Goal: Navigation & Orientation: Find specific page/section

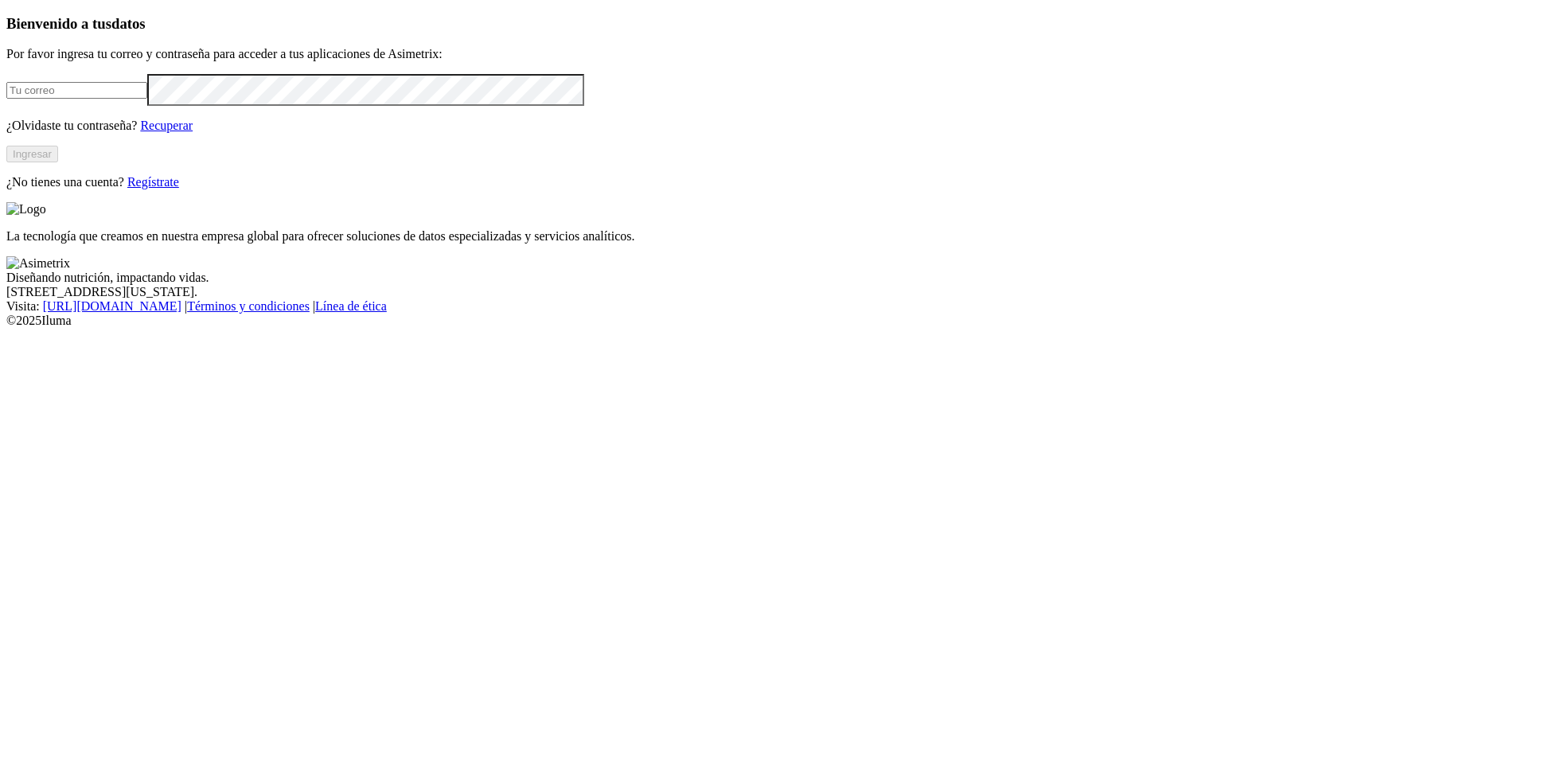
click at [147, 99] on input "email" at bounding box center [77, 91] width 141 height 17
type input "[PERSON_NAME][EMAIL_ADDRESS][PERSON_NAME][DOMAIN_NAME]"
click at [58, 162] on button "Ingresar" at bounding box center [32, 154] width 52 height 17
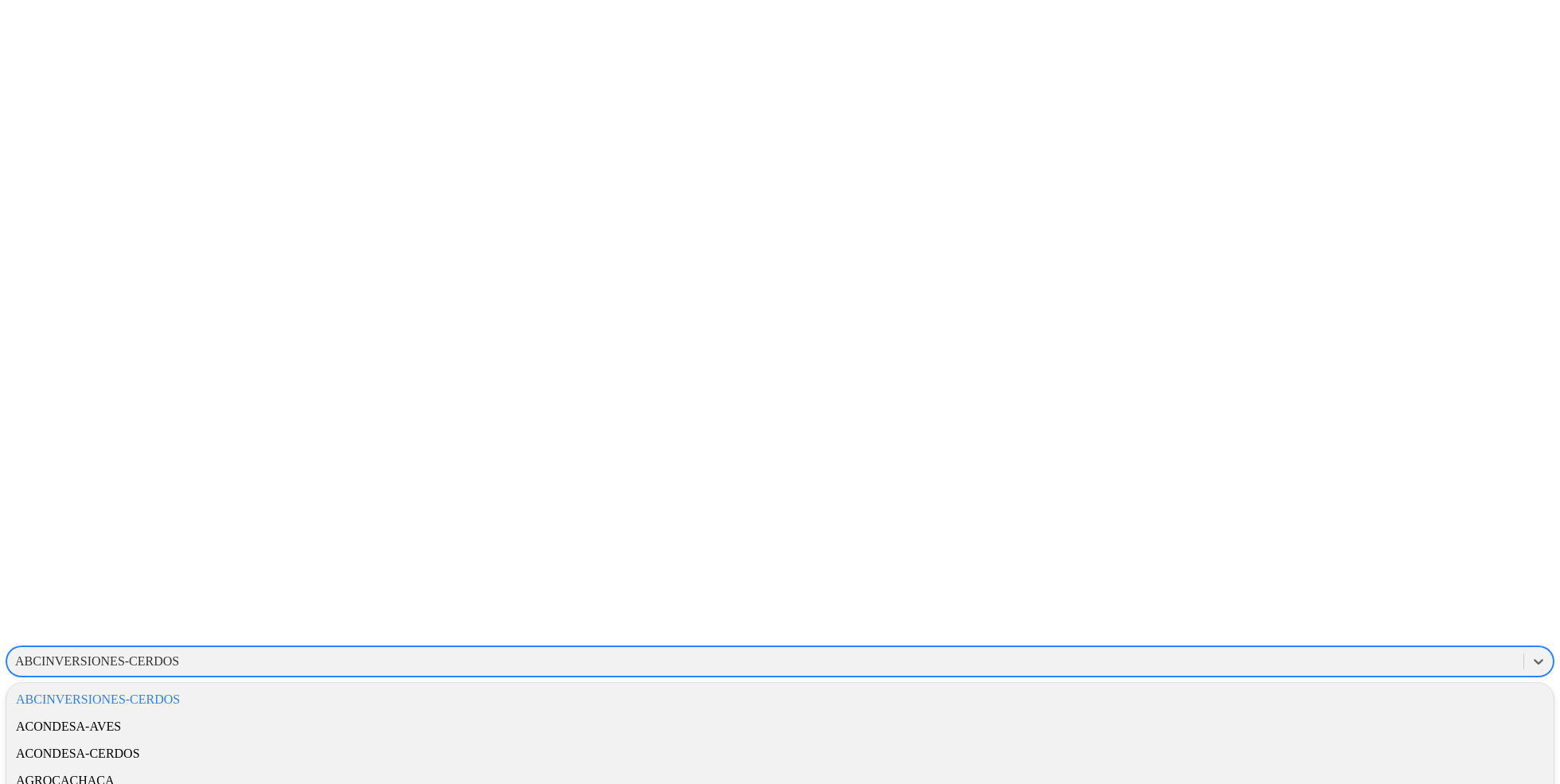
click at [179, 654] on div "ABCINVERSIONES-CERDOS" at bounding box center [96, 660] width 164 height 14
type input "rr"
click at [1337, 713] on div "AVICOLARR" at bounding box center [780, 726] width 1547 height 27
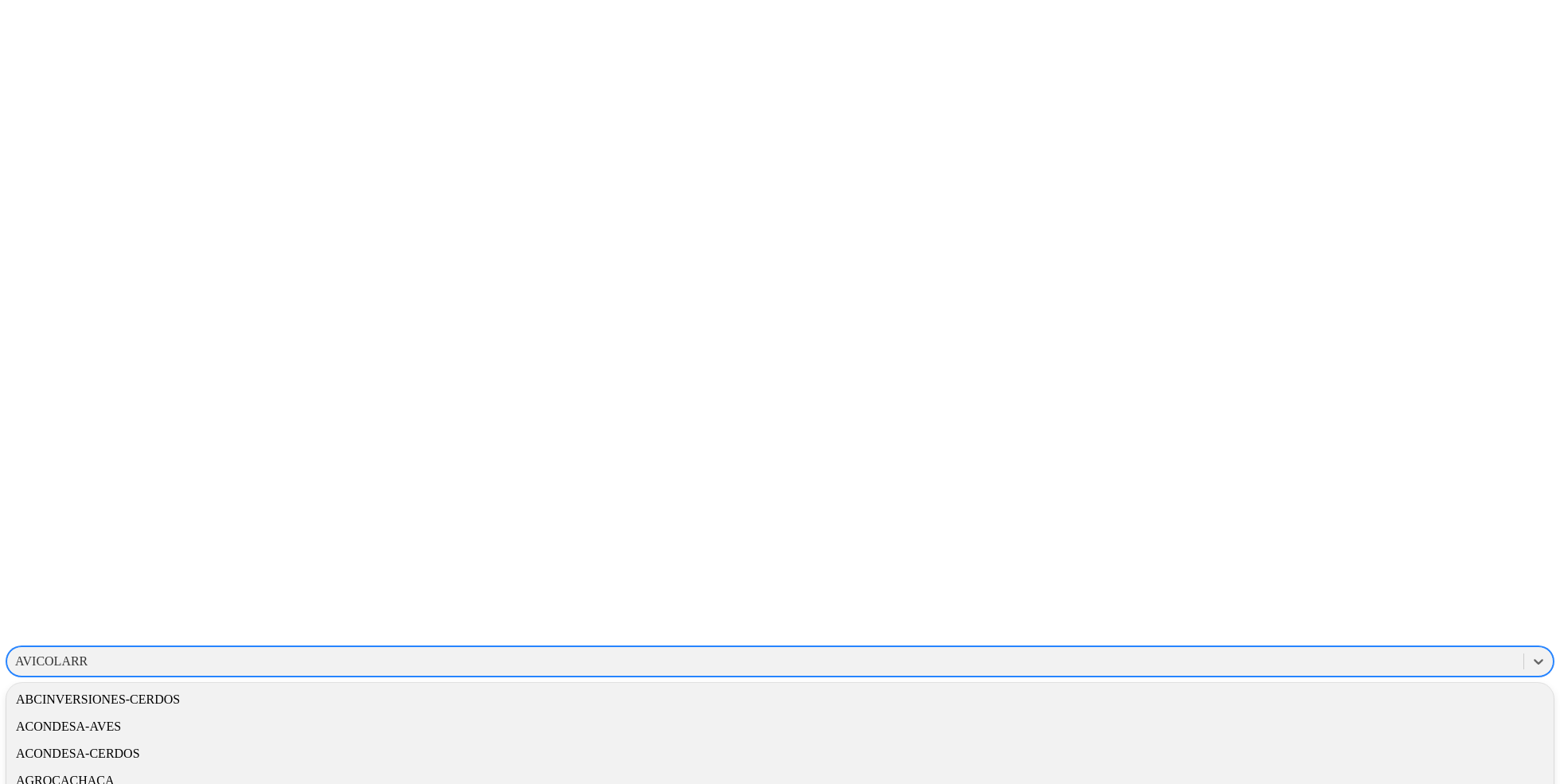
click at [1241, 649] on div "AVICOLARR" at bounding box center [765, 661] width 1516 height 24
type input "trian"
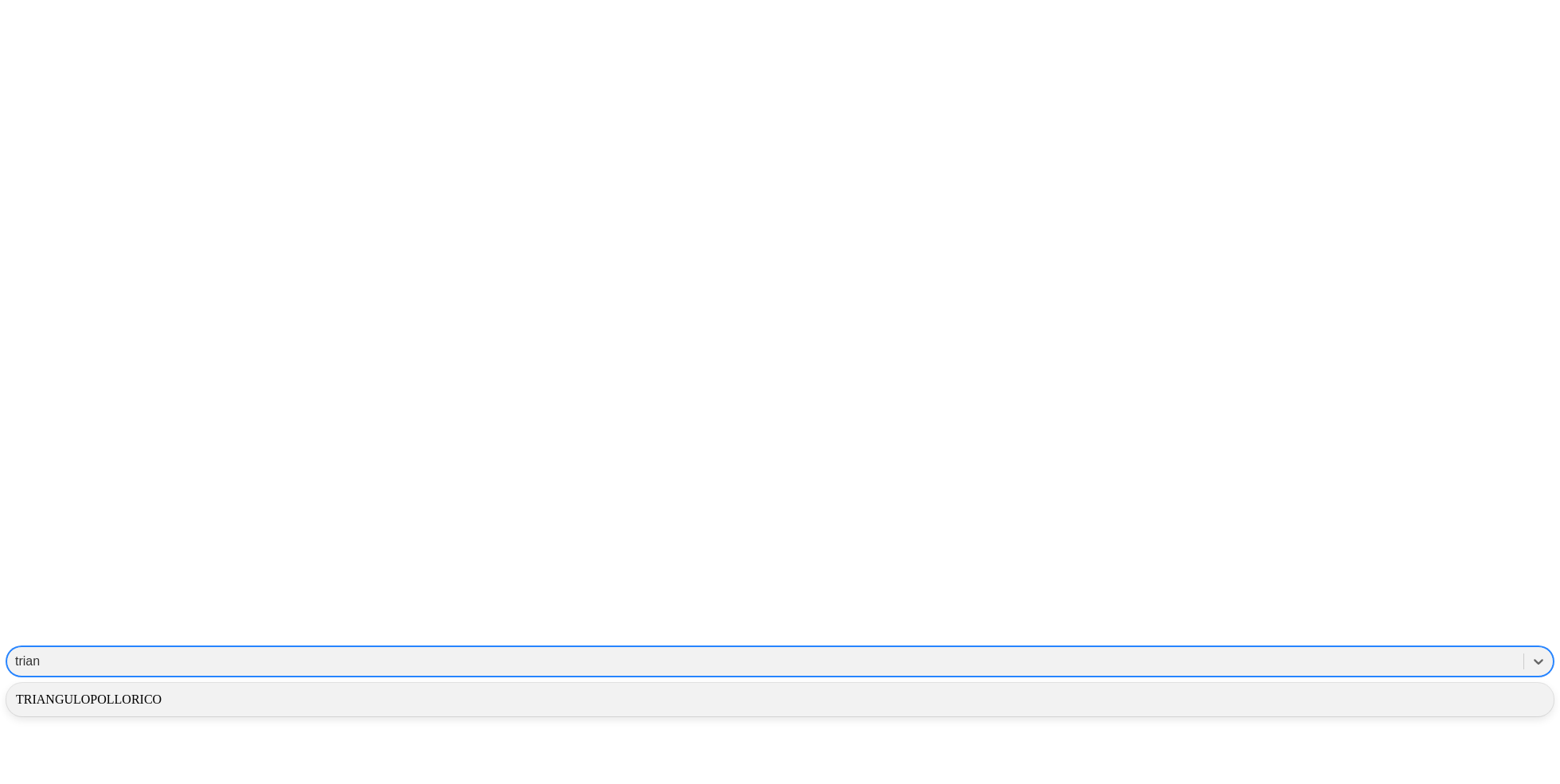
click at [1307, 686] on div "TRIANGULOPOLLORICO" at bounding box center [780, 699] width 1547 height 27
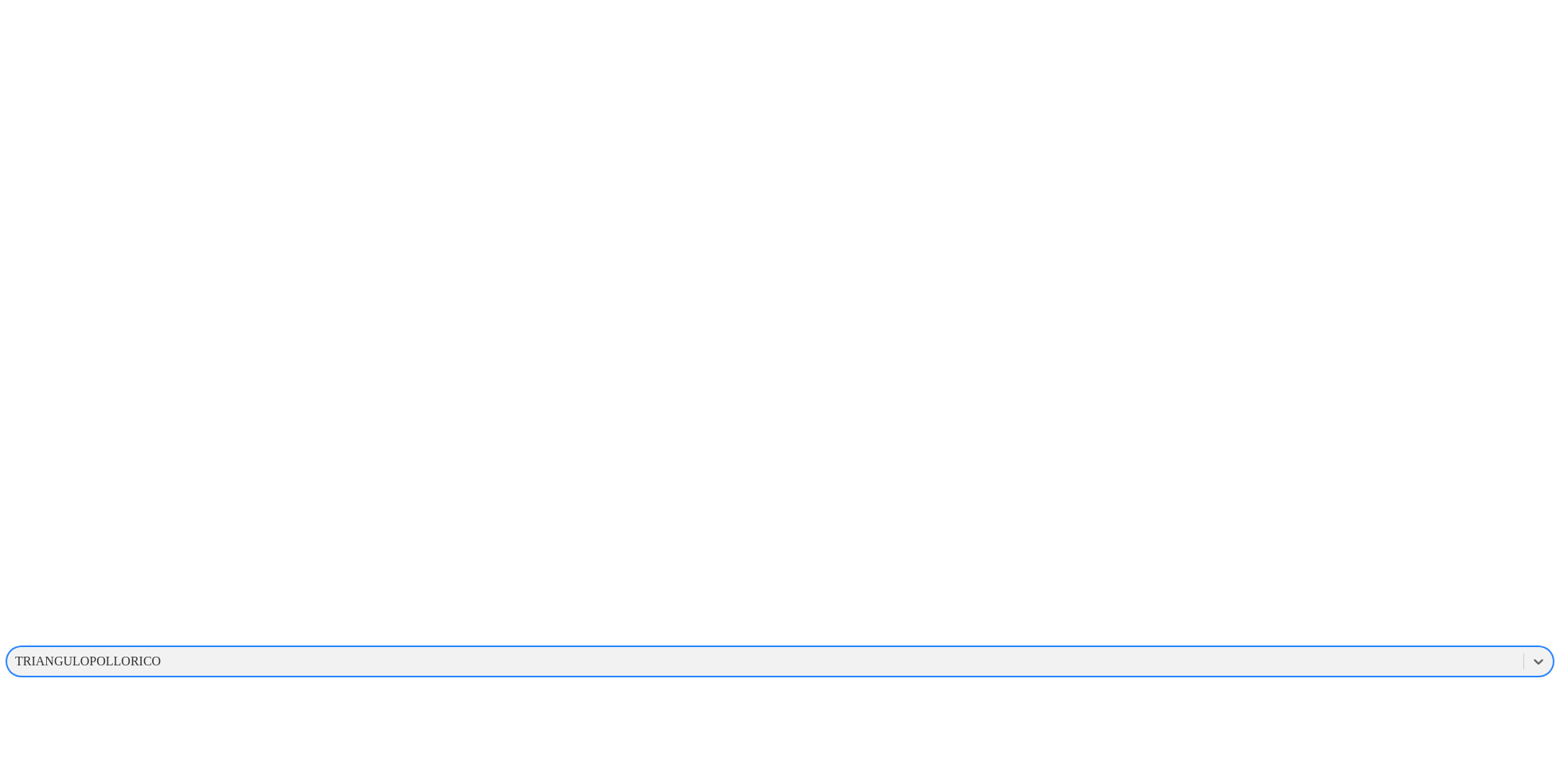
click at [161, 654] on div "TRIANGULOPOLLORICO" at bounding box center [87, 660] width 145 height 14
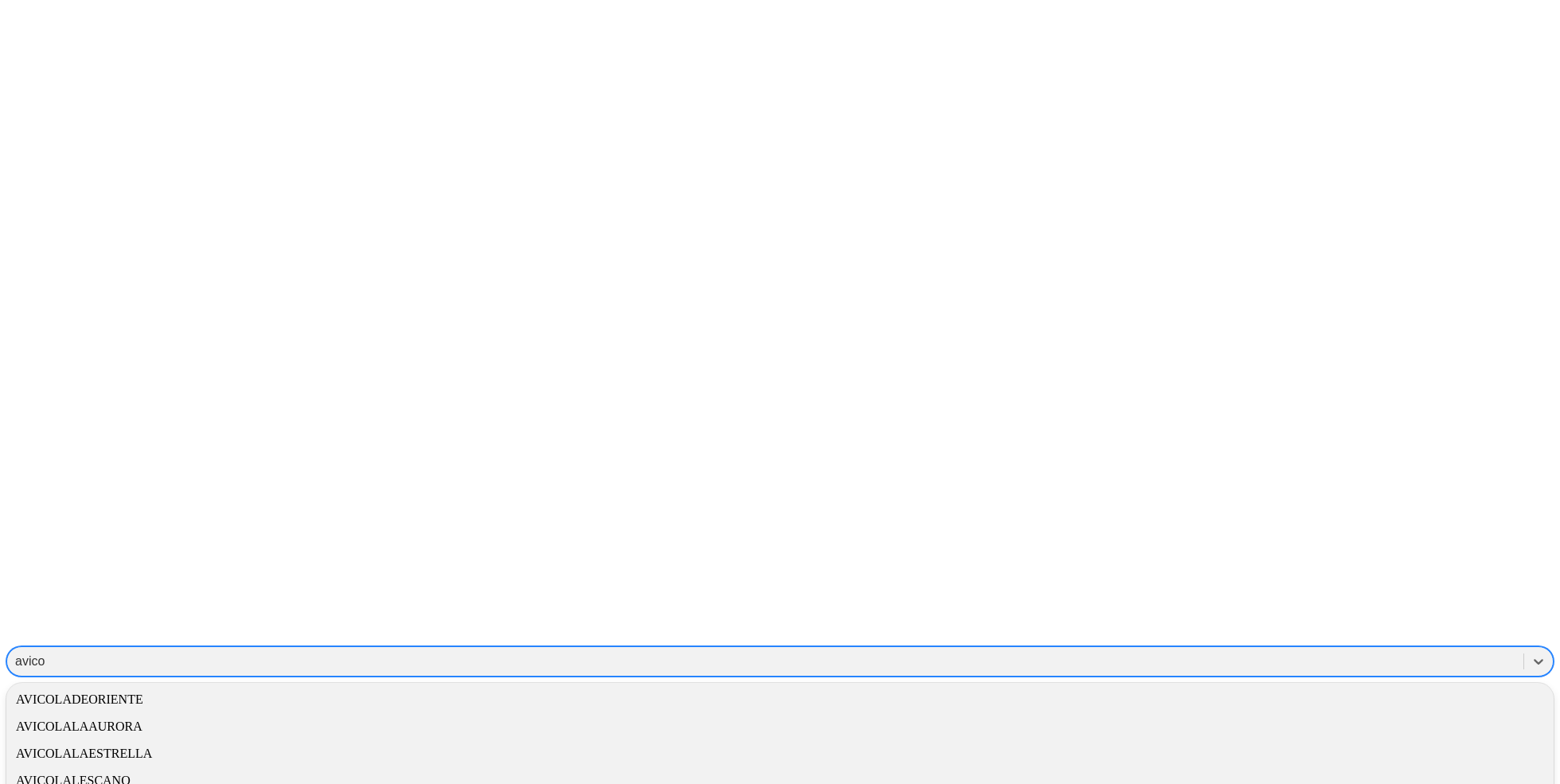
type input "avico"
click at [161, 654] on div "TRIANGULOPOLLORICO" at bounding box center [87, 660] width 145 height 14
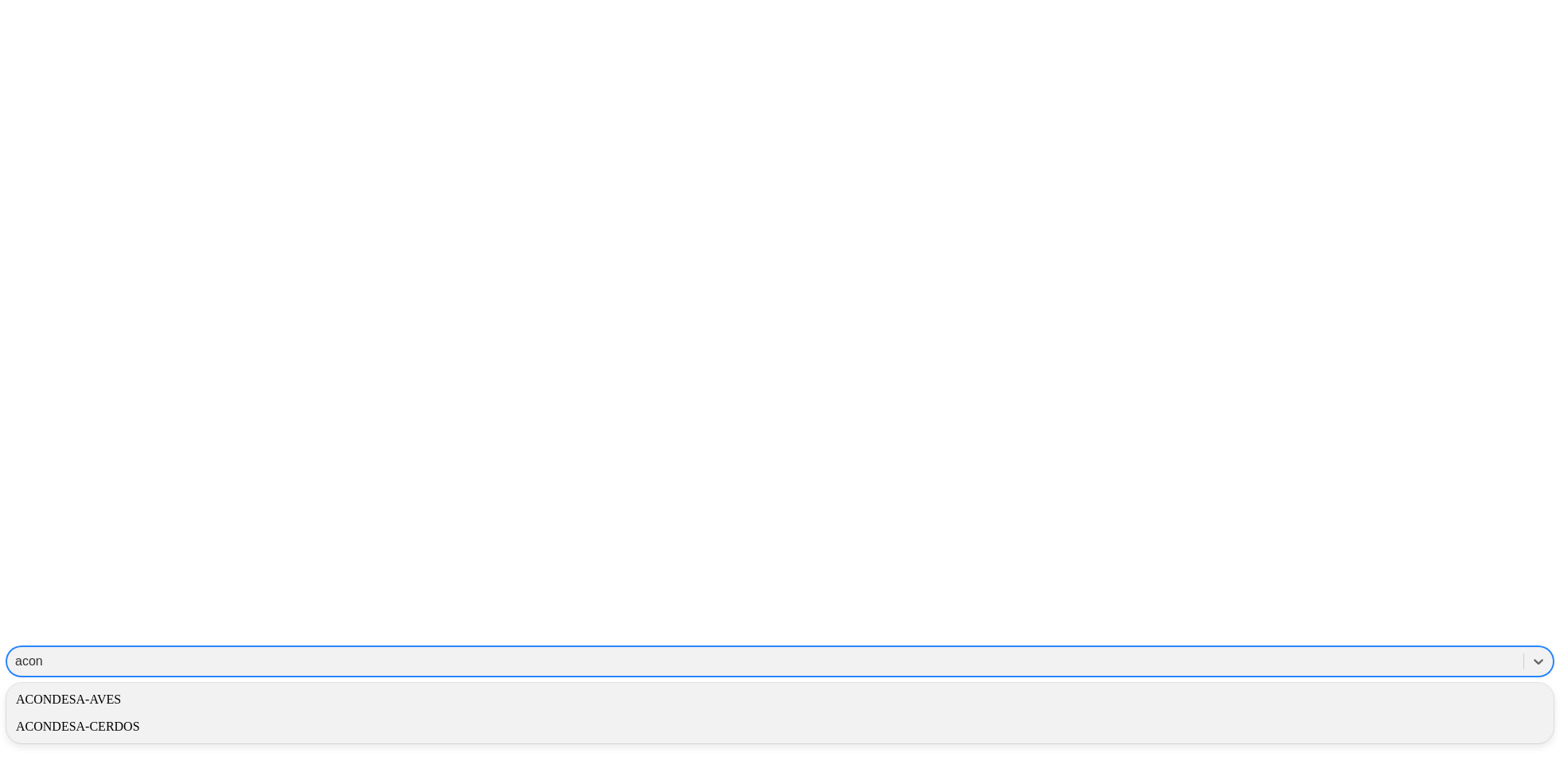
type input "acon"
